Goal: Information Seeking & Learning: Learn about a topic

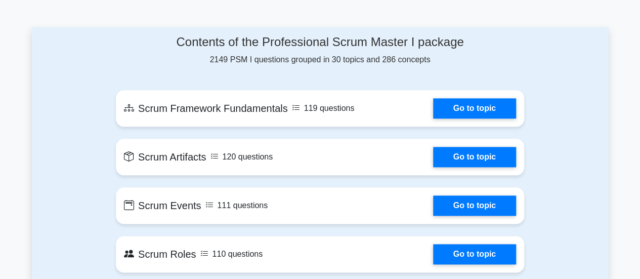
scroll to position [506, 0]
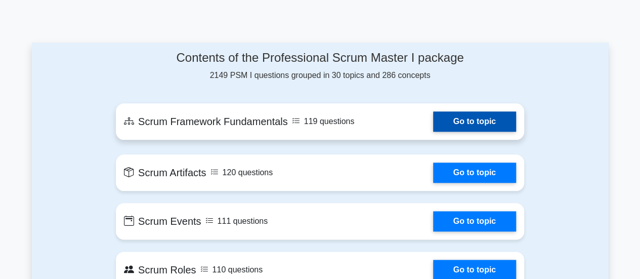
click at [476, 123] on link "Go to topic" at bounding box center [474, 121] width 83 height 20
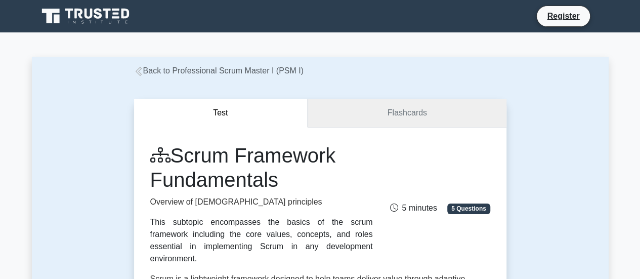
click at [388, 118] on link "Flashcards" at bounding box center [407, 113] width 198 height 29
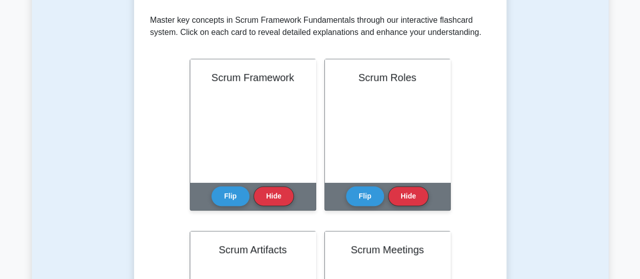
scroll to position [202, 0]
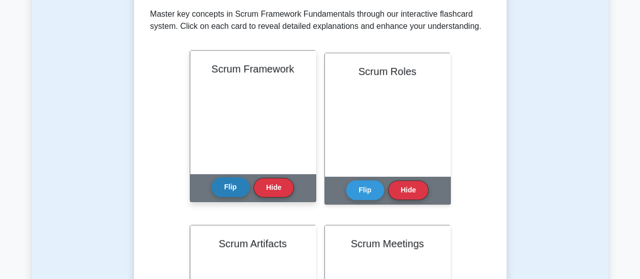
click at [238, 194] on button "Flip" at bounding box center [231, 187] width 38 height 20
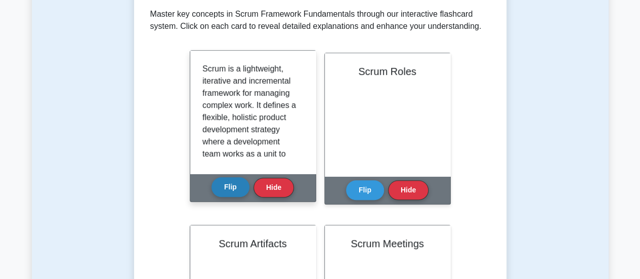
click at [231, 192] on button "Flip" at bounding box center [231, 187] width 38 height 20
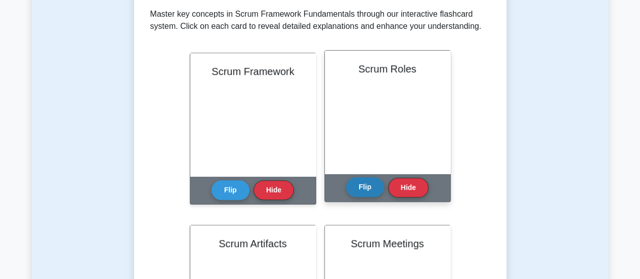
click at [354, 183] on button "Flip" at bounding box center [365, 187] width 38 height 20
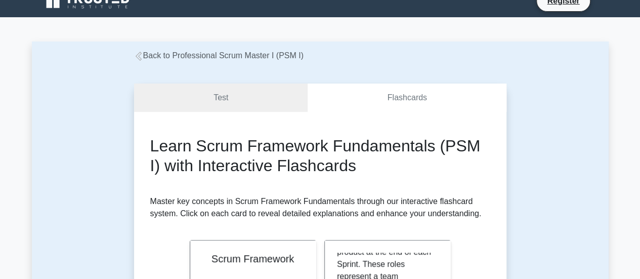
scroll to position [0, 0]
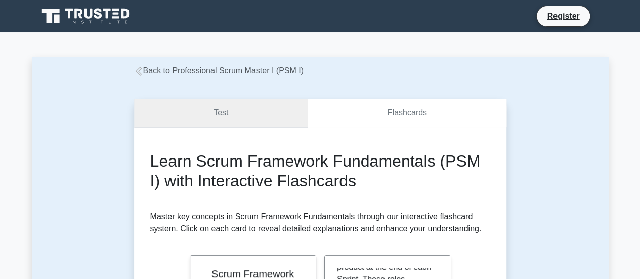
click at [227, 114] on link "Test" at bounding box center [221, 113] width 174 height 29
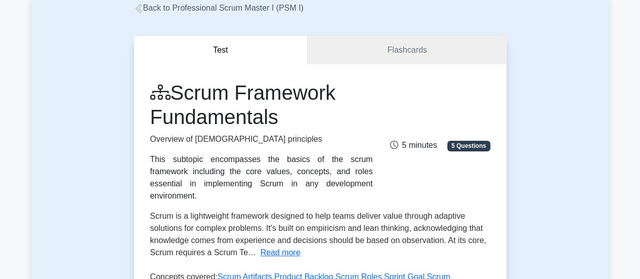
scroll to position [202, 0]
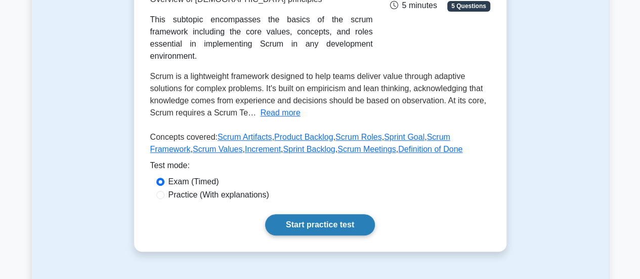
click at [309, 215] on link "Start practice test" at bounding box center [320, 224] width 110 height 21
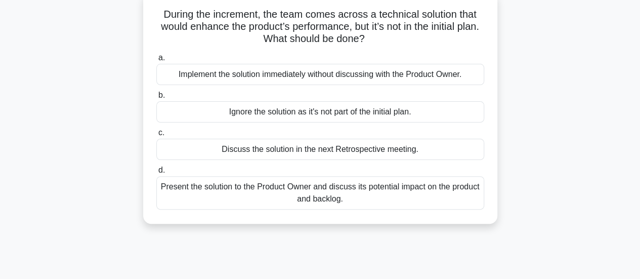
scroll to position [101, 0]
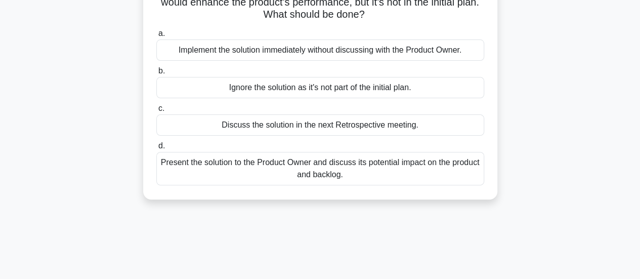
click at [284, 114] on div "Discuss the solution in the next Retrospective meeting." at bounding box center [320, 124] width 328 height 21
click at [156, 112] on input "c. Discuss the solution in the next Retrospective meeting." at bounding box center [156, 108] width 0 height 7
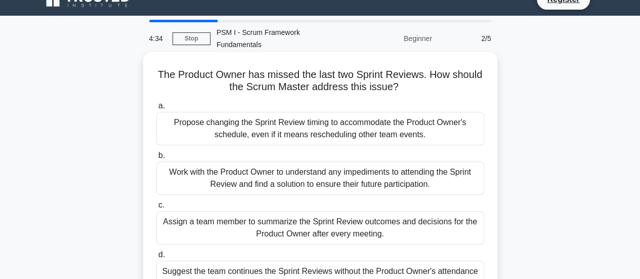
scroll to position [15, 0]
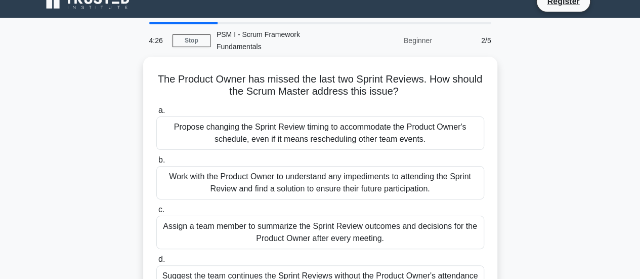
click at [77, 113] on div "The Product Owner has missed the last two Sprint Reviews. How should the Scrum …" at bounding box center [320, 191] width 577 height 268
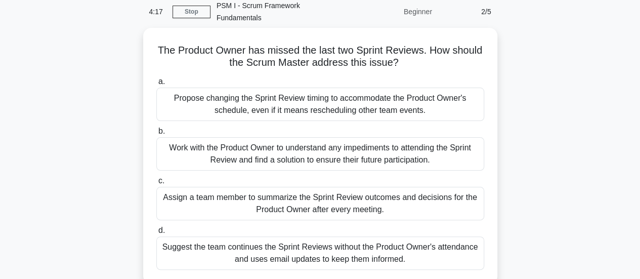
scroll to position [44, 0]
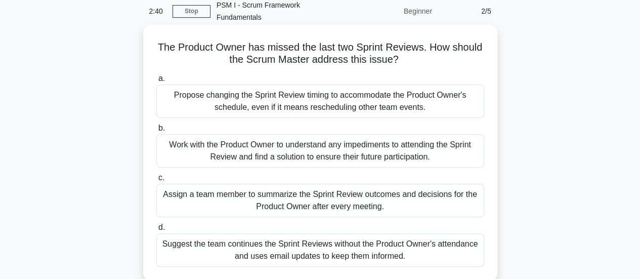
click at [275, 145] on div "Work with the Product Owner to understand any impediments to attending the Spri…" at bounding box center [320, 150] width 328 height 33
click at [156, 132] on input "b. Work with the Product Owner to understand any impediments to attending the S…" at bounding box center [156, 128] width 0 height 7
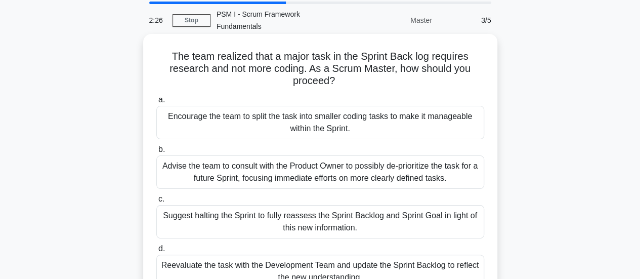
scroll to position [51, 0]
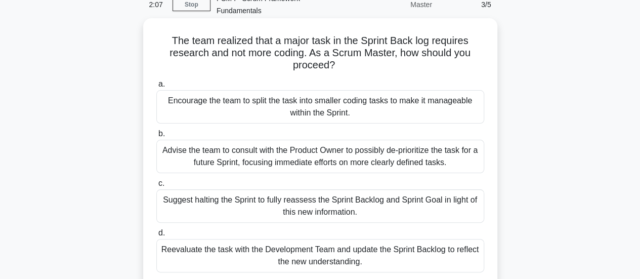
click at [262, 95] on div "Encourage the team to split the task into smaller coding tasks to make it manag…" at bounding box center [320, 106] width 328 height 33
click at [156, 88] on input "a. Encourage the team to split the task into smaller coding tasks to make it ma…" at bounding box center [156, 84] width 0 height 7
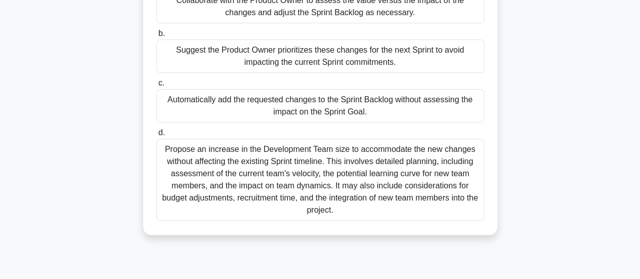
scroll to position [152, 0]
click at [335, 159] on div "Propose an increase in the Development Team size to accommodate the new changes…" at bounding box center [320, 179] width 328 height 82
click at [156, 135] on input "d. Propose an increase in the Development Team size to accommodate the new chan…" at bounding box center [156, 132] width 0 height 7
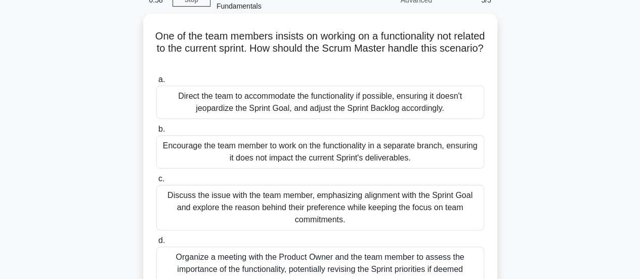
scroll to position [0, 0]
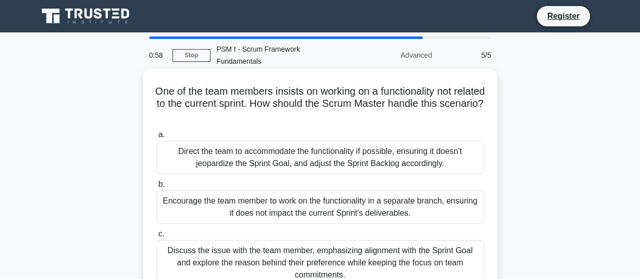
click at [297, 141] on div "Direct the team to accommodate the functionality if possible, ensuring it doesn…" at bounding box center [320, 157] width 328 height 33
click at [156, 138] on input "a. Direct the team to accommodate the functionality if possible, ensuring it do…" at bounding box center [156, 135] width 0 height 7
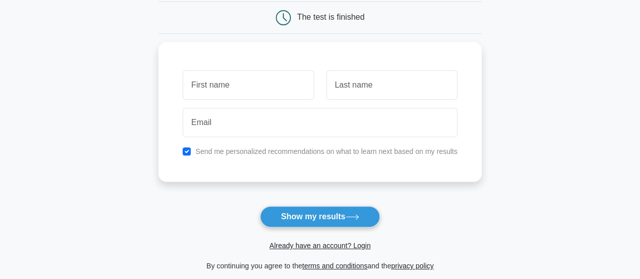
scroll to position [101, 0]
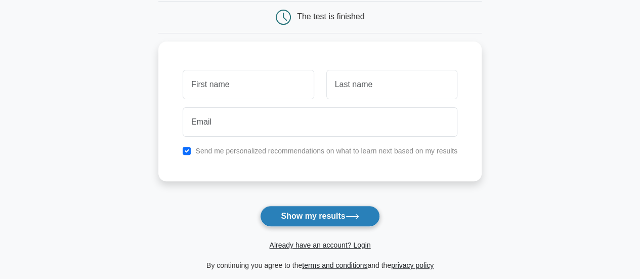
click at [297, 216] on button "Show my results" at bounding box center [319, 216] width 119 height 21
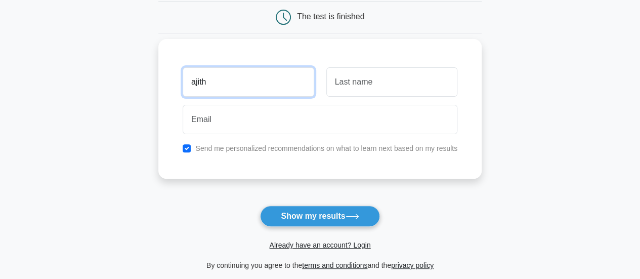
type input "ajith"
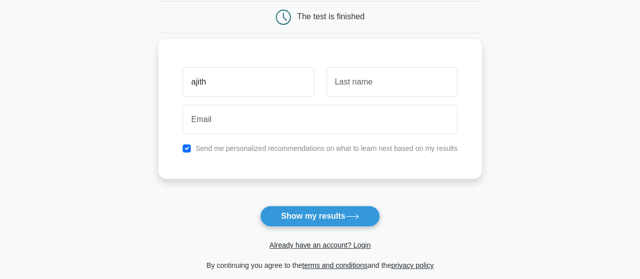
click at [188, 151] on div "Send me personalized recommendations on what to learn next based on my results" at bounding box center [320, 148] width 287 height 12
click at [185, 146] on input "checkbox" at bounding box center [187, 148] width 8 height 8
checkbox input "false"
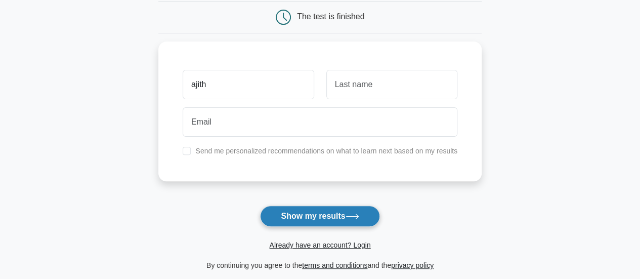
click at [288, 214] on button "Show my results" at bounding box center [319, 216] width 119 height 21
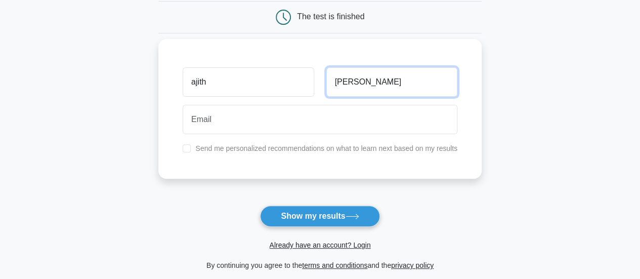
type input "thota"
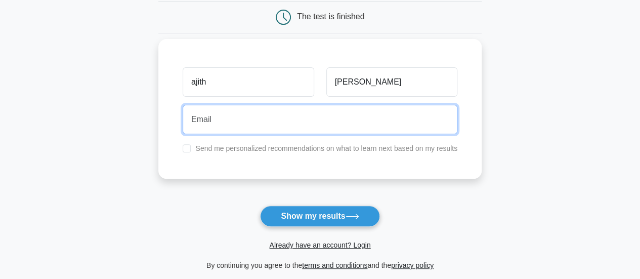
click at [279, 124] on input "email" at bounding box center [320, 119] width 275 height 29
type input "ajithkumarthota@outlook.com"
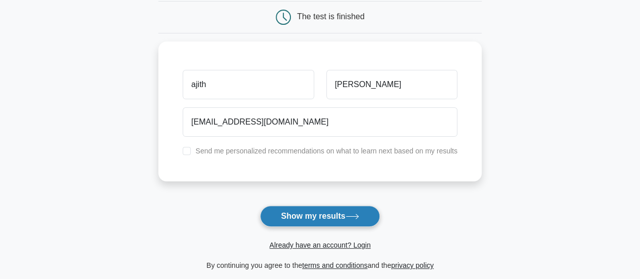
click at [310, 216] on button "Show my results" at bounding box center [319, 216] width 119 height 21
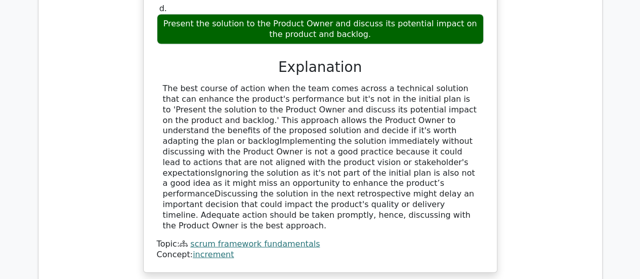
scroll to position [1215, 0]
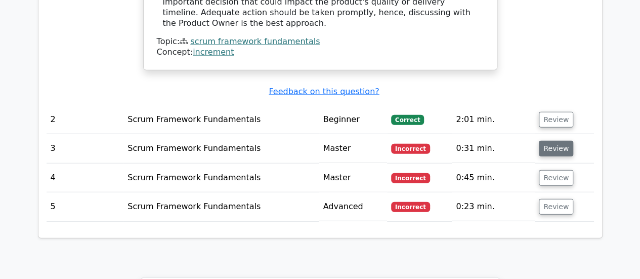
click at [549, 141] on button "Review" at bounding box center [556, 149] width 34 height 16
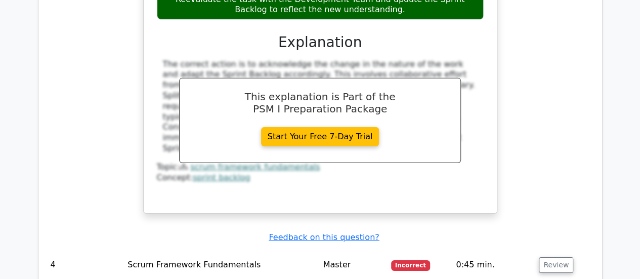
scroll to position [1620, 0]
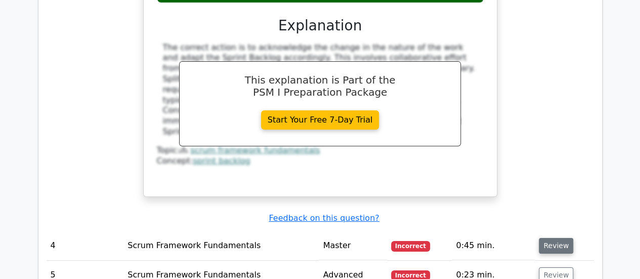
click at [547, 238] on button "Review" at bounding box center [556, 246] width 34 height 16
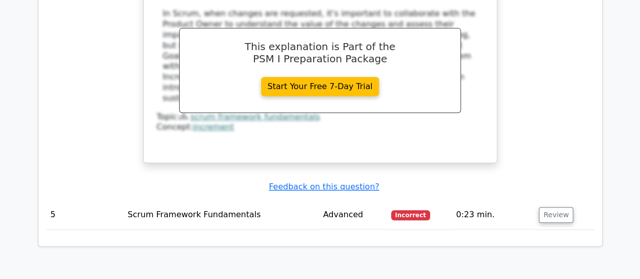
scroll to position [2227, 0]
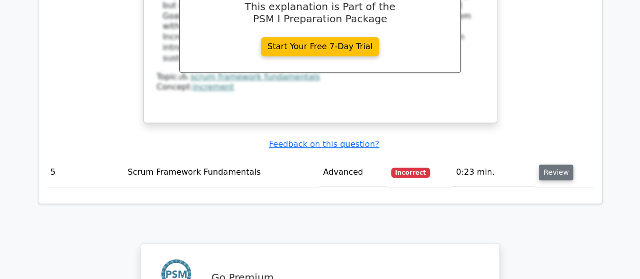
click at [560, 165] on button "Review" at bounding box center [556, 173] width 34 height 16
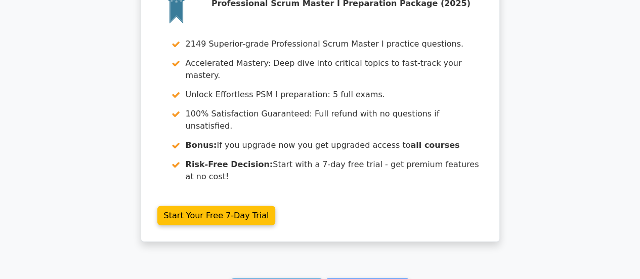
scroll to position [3033, 0]
